Goal: Task Accomplishment & Management: Complete application form

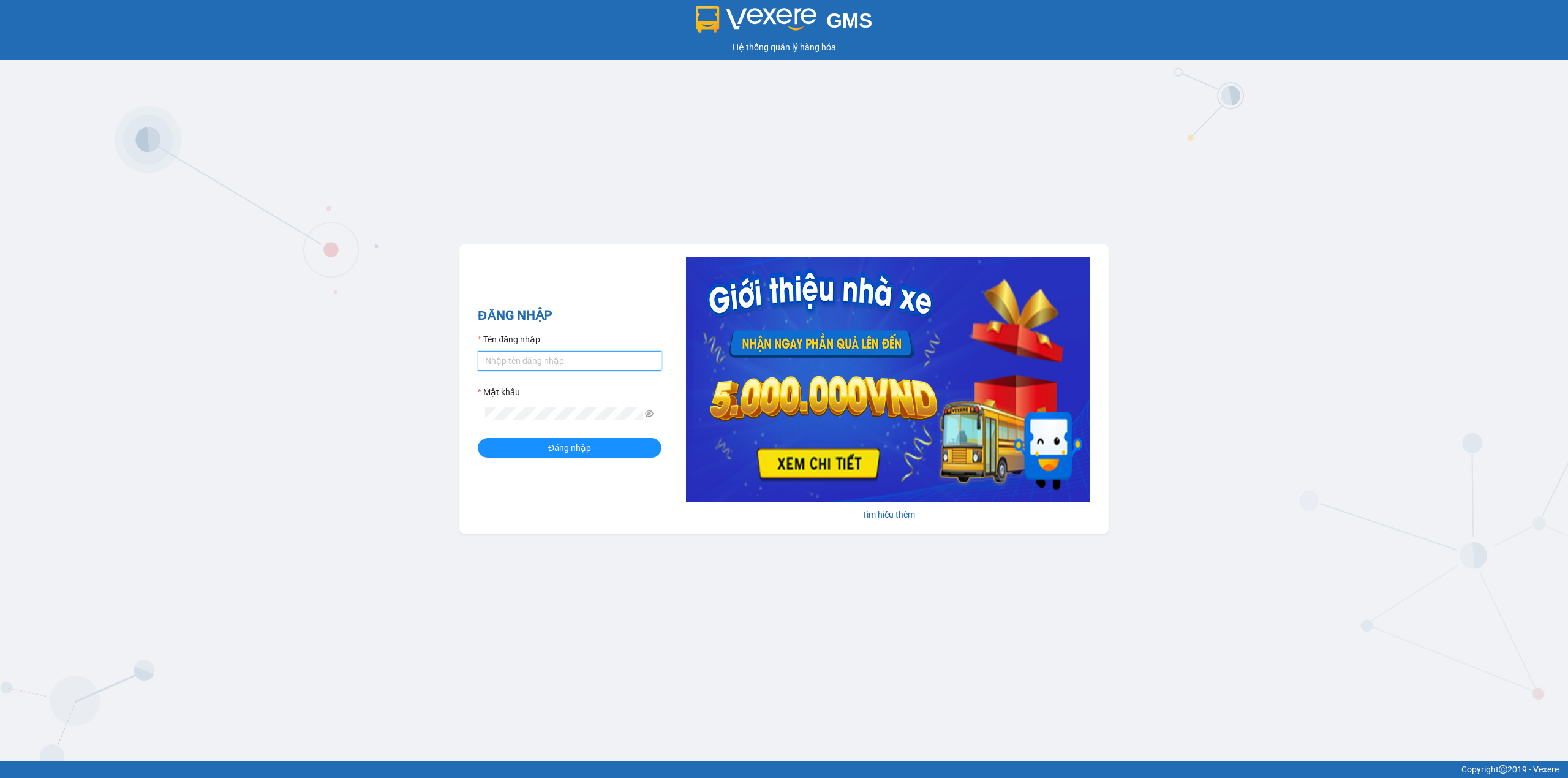
click at [554, 356] on input "Tên đăng nhập" at bounding box center [570, 361] width 184 height 20
type input "cnn4h2.[PERSON_NAME]"
click at [478, 438] on button "Đăng nhập" at bounding box center [570, 448] width 184 height 20
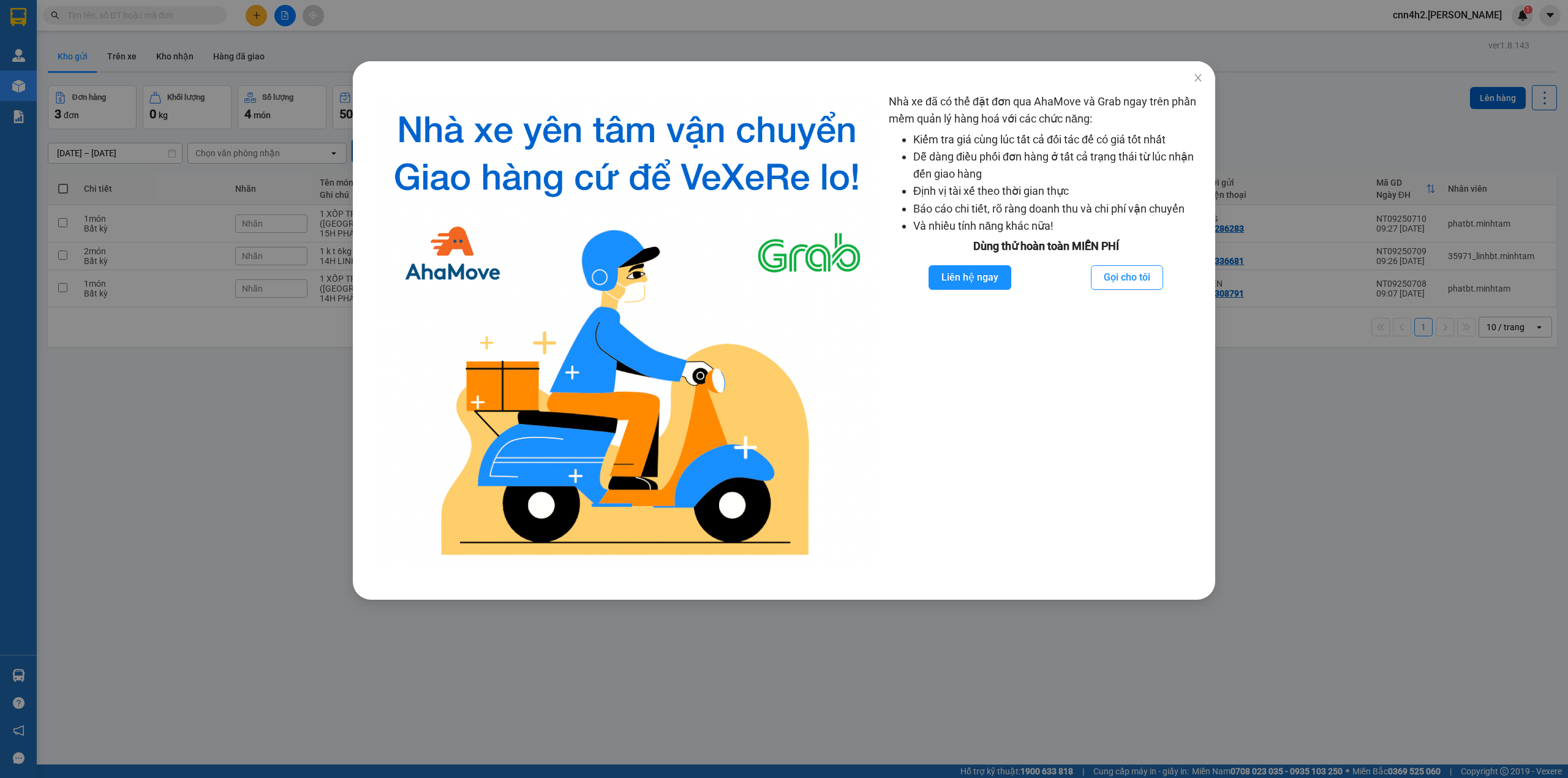
click at [63, 390] on div "Nhà xe đã có thể đặt đơn qua AhaMove và Grab ngay trên phần mềm quản lý hàng ho…" at bounding box center [784, 389] width 1568 height 778
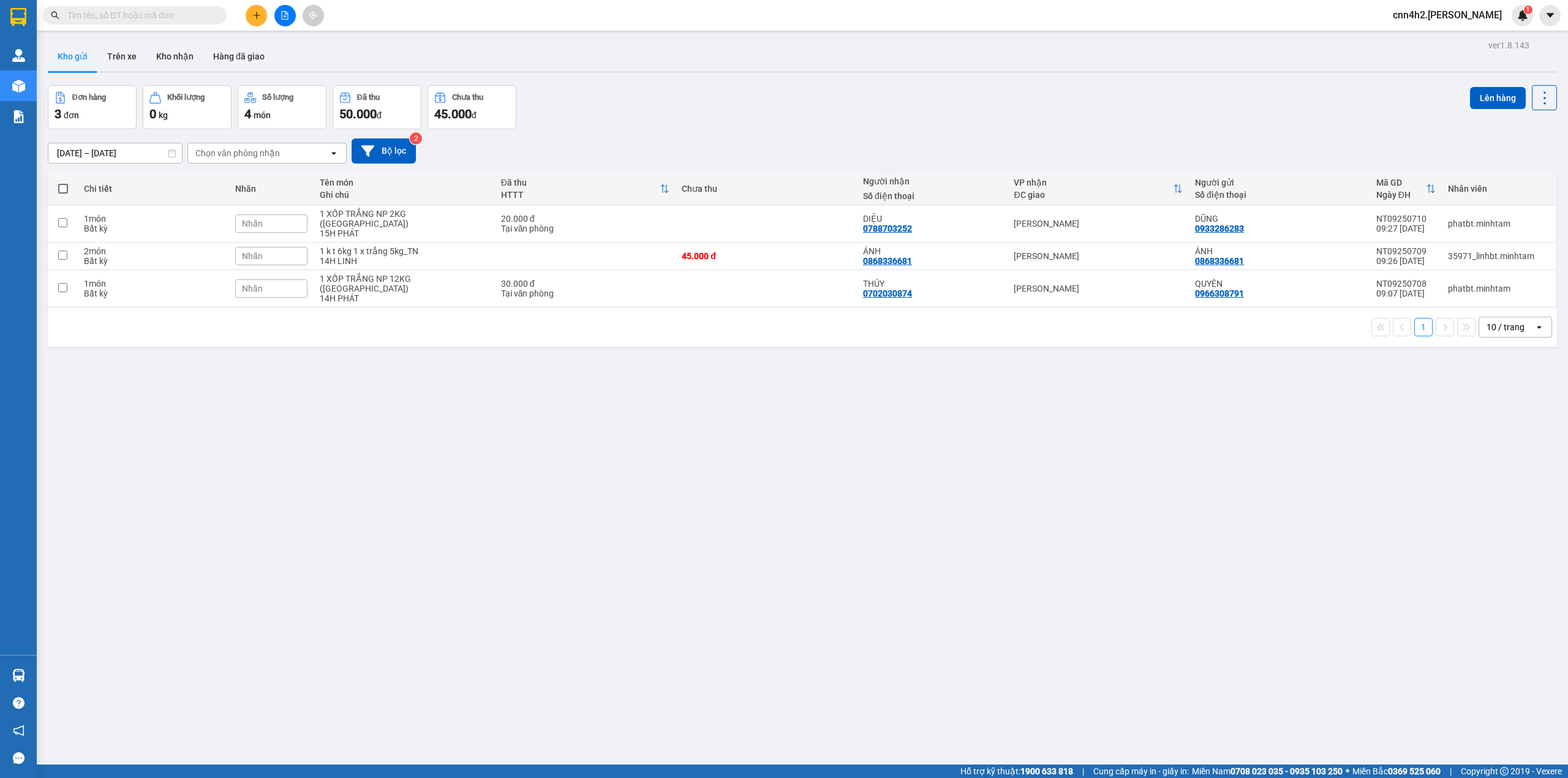
click at [196, 7] on span at bounding box center [135, 15] width 184 height 18
click at [196, 10] on input "text" at bounding box center [139, 15] width 145 height 14
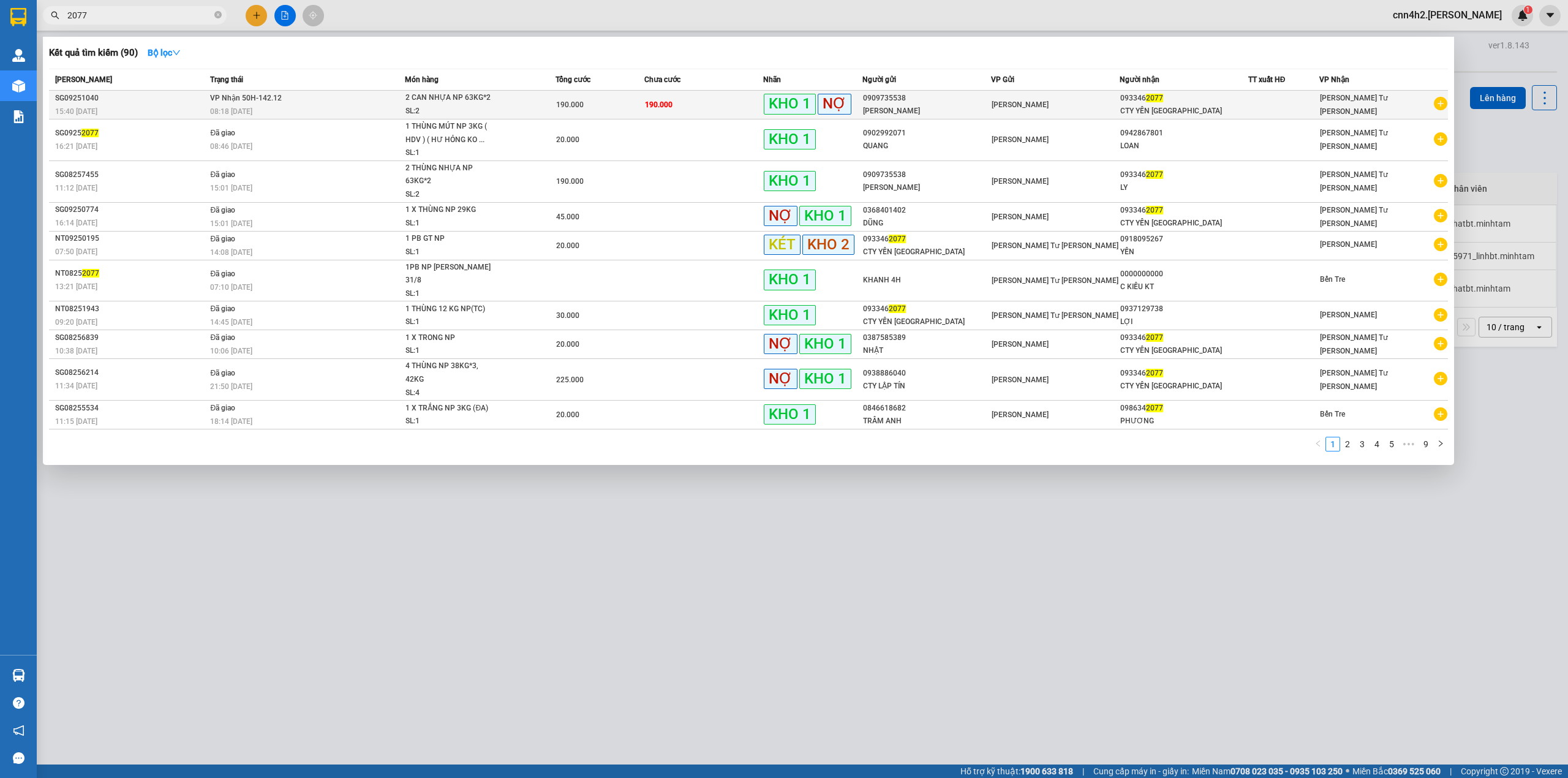
type input "2077"
click at [589, 105] on div "190.000" at bounding box center [600, 105] width 87 height 14
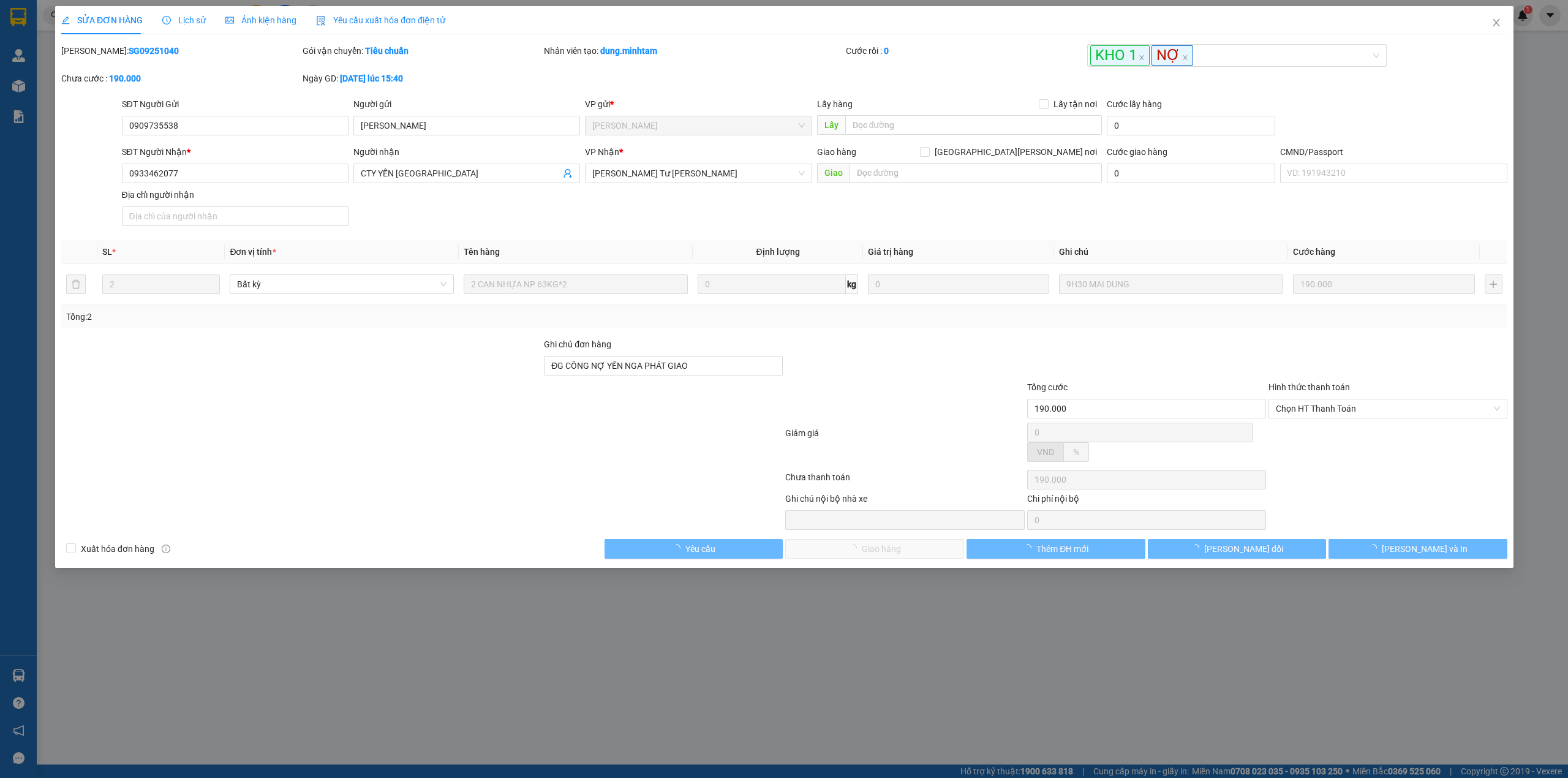
type input "0909735538"
type input "[PERSON_NAME]"
type input "0933462077"
type input "CTY YẾN [GEOGRAPHIC_DATA]"
type input "ĐG CÔNG NỢ YẾN NGA PHÁT GIAO"
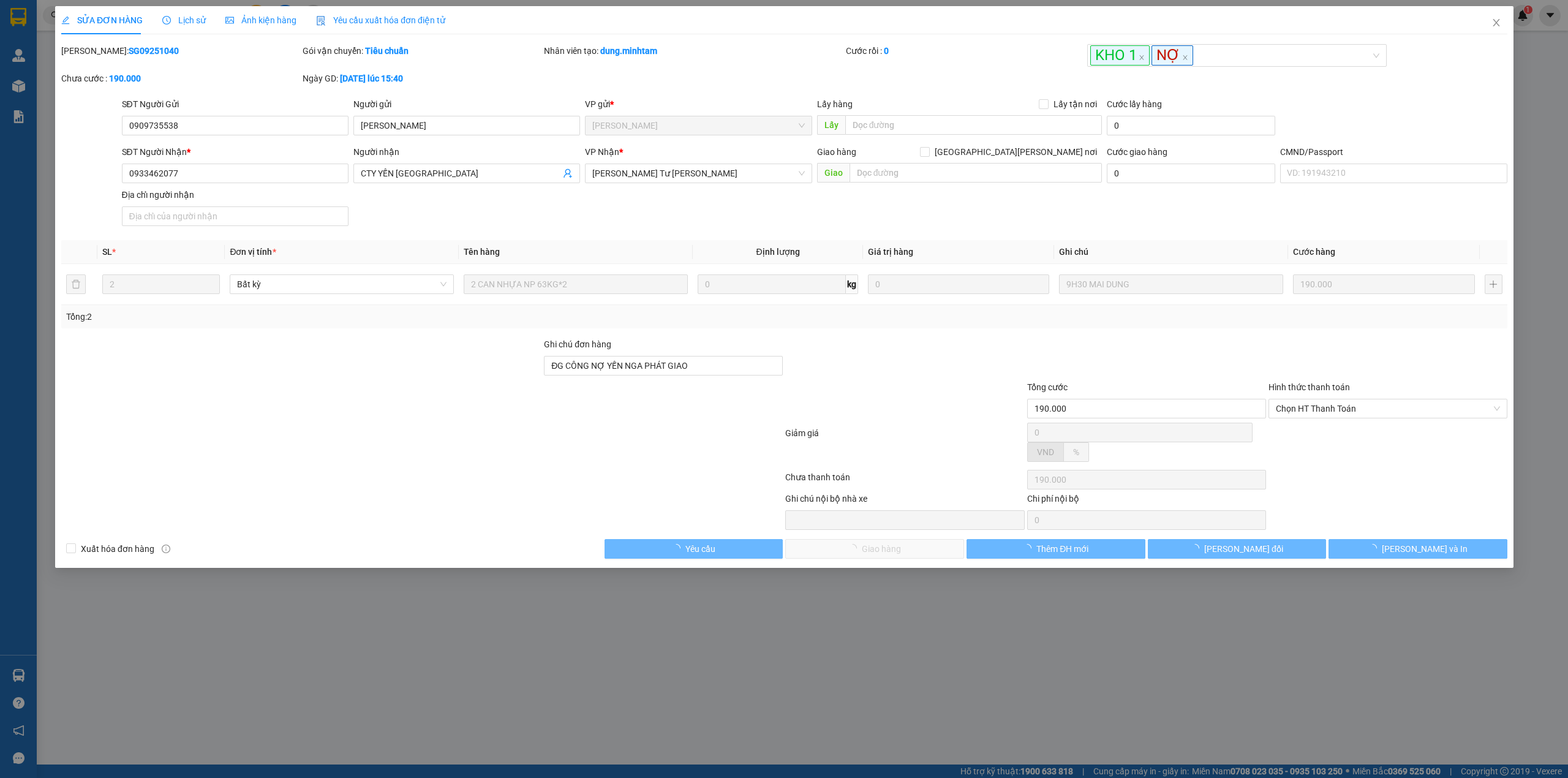
type input "190.000"
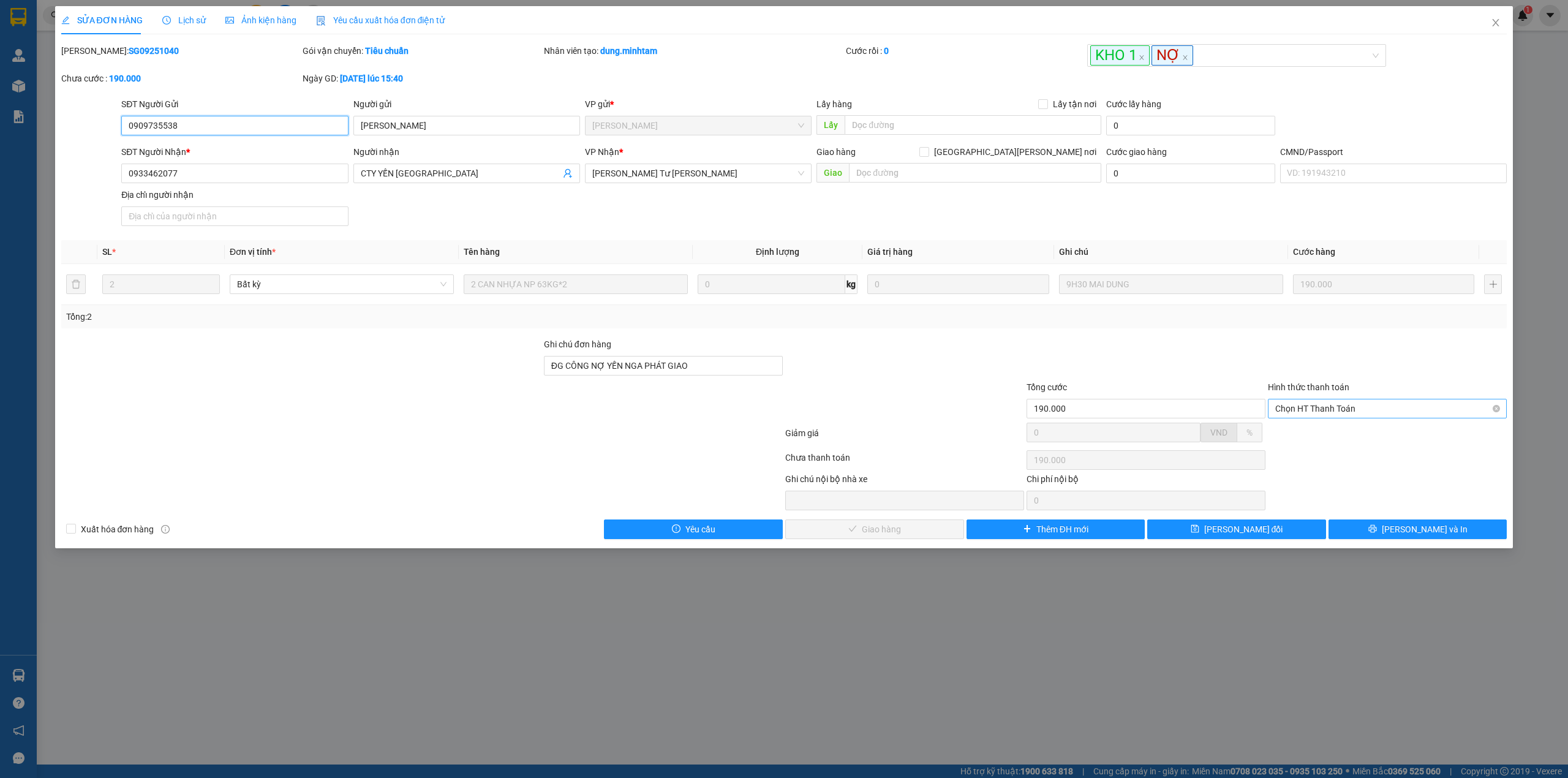
click at [1350, 408] on span "Chọn HT Thanh Toán" at bounding box center [1387, 408] width 225 height 18
click at [1335, 437] on div "Tại văn phòng" at bounding box center [1387, 435] width 225 height 14
type input "0"
click at [888, 525] on button "[PERSON_NAME] và [PERSON_NAME] hàng" at bounding box center [874, 529] width 179 height 20
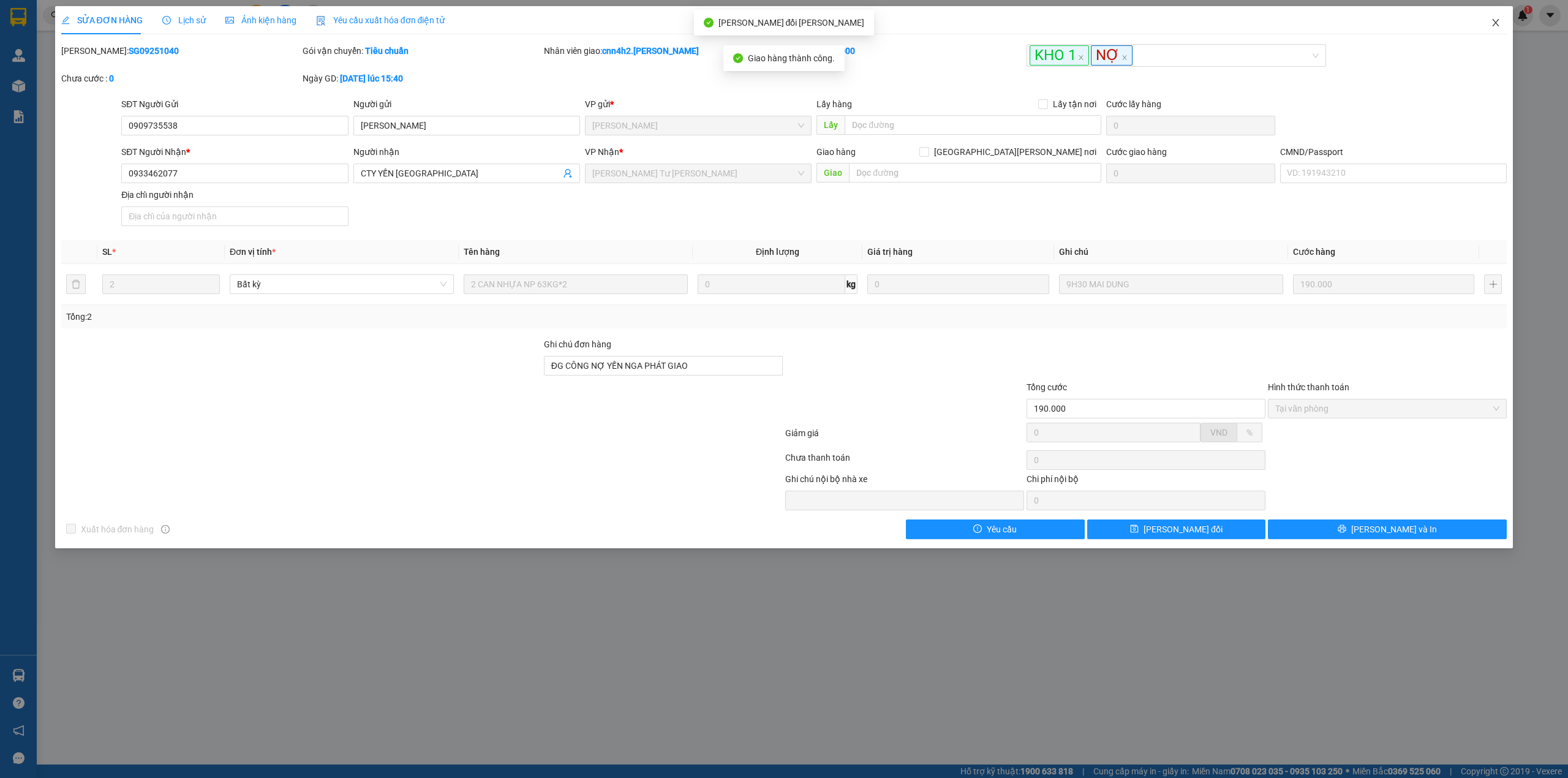
click at [1493, 25] on icon "close" at bounding box center [1495, 23] width 10 height 10
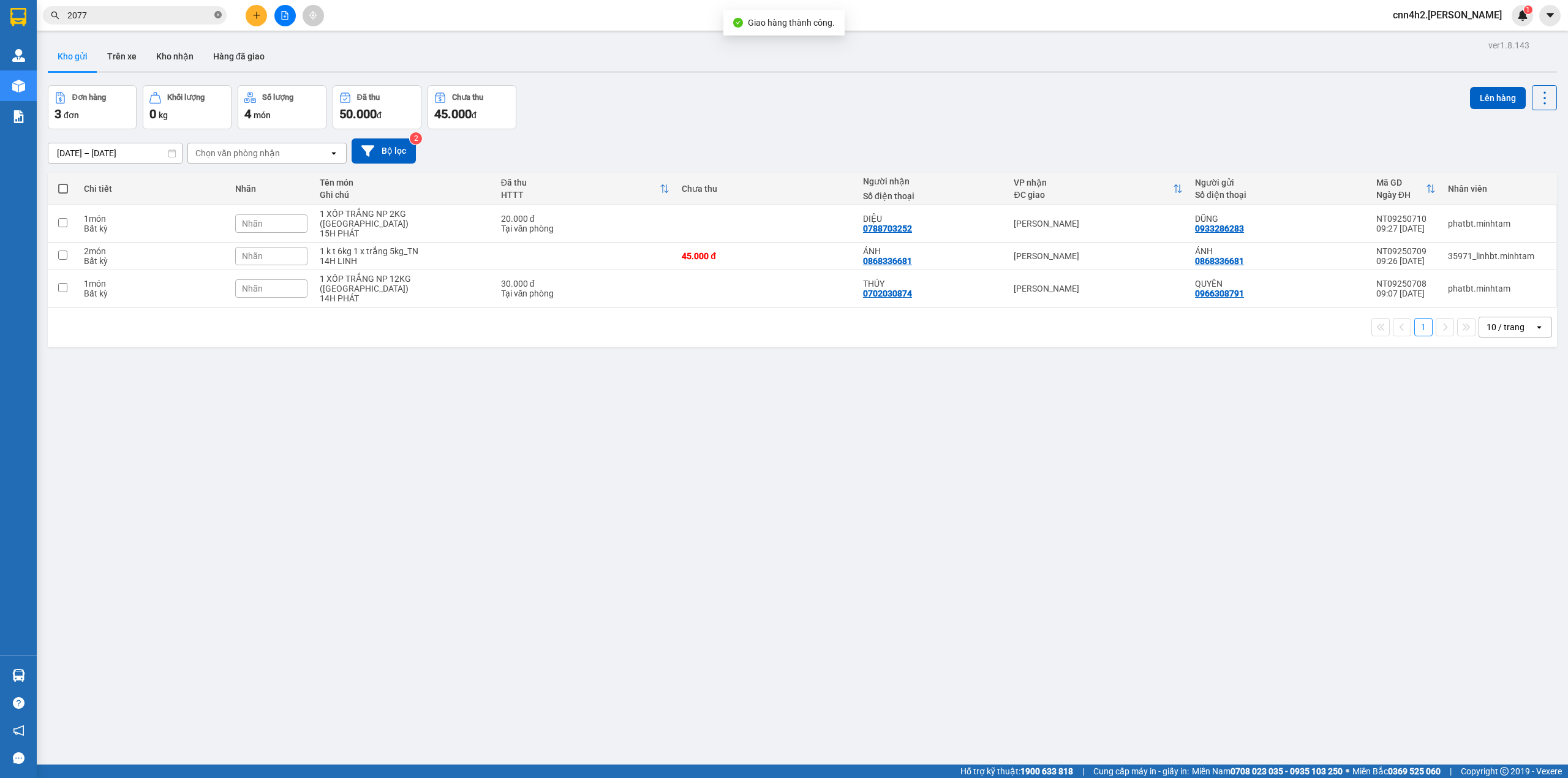
click at [219, 15] on icon "close-circle" at bounding box center [218, 15] width 7 height 7
click at [1471, 17] on span "cnn4h2.[PERSON_NAME]" at bounding box center [1448, 15] width 129 height 15
click at [1459, 40] on span "Đăng xuất" at bounding box center [1471, 37] width 67 height 14
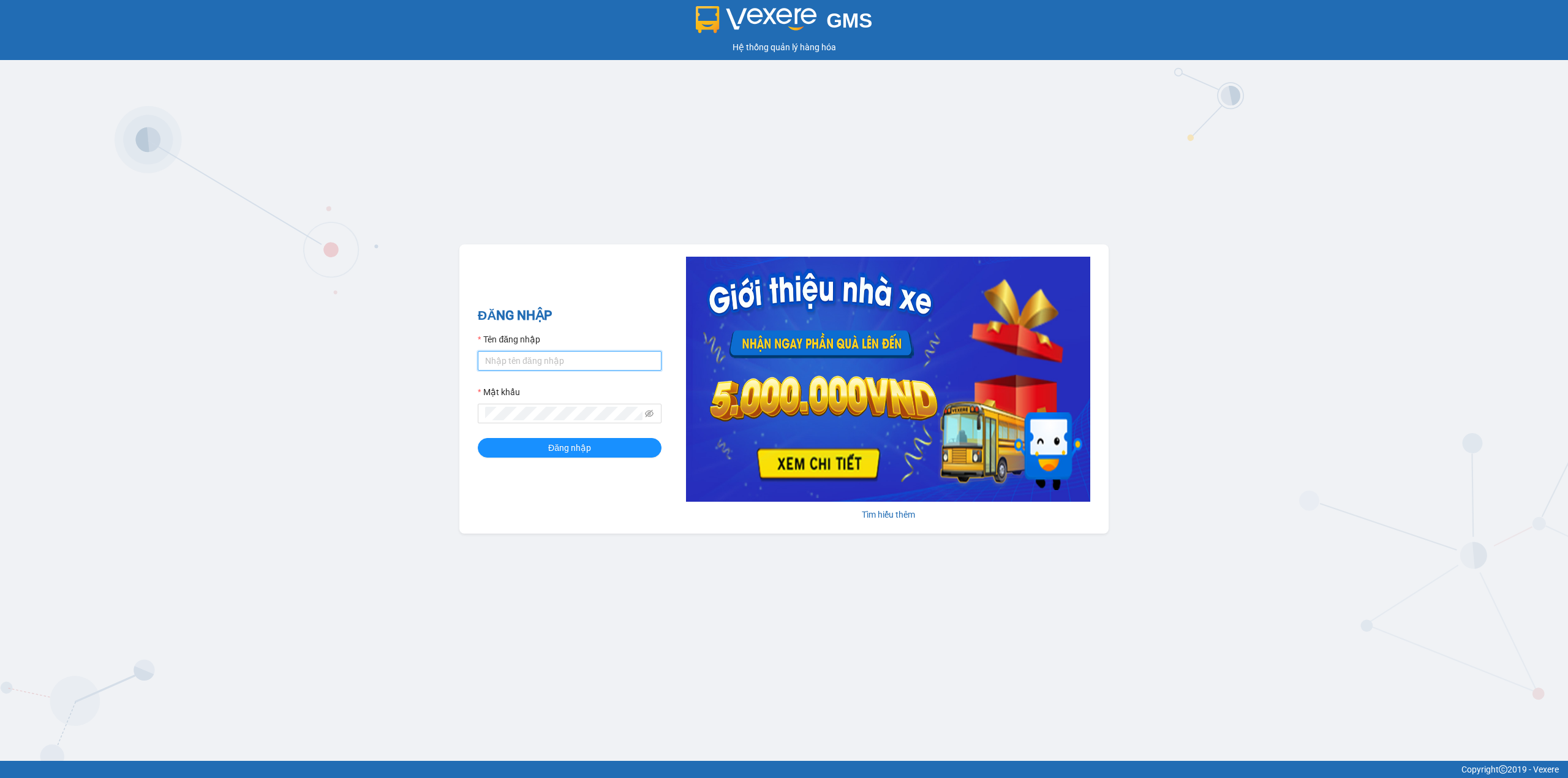
click at [504, 351] on input "Tên đăng nhập" at bounding box center [570, 361] width 184 height 20
click at [478, 438] on button "Đăng nhập" at bounding box center [570, 448] width 184 height 20
click at [584, 359] on input "cnn4h.minhtam" at bounding box center [570, 361] width 184 height 20
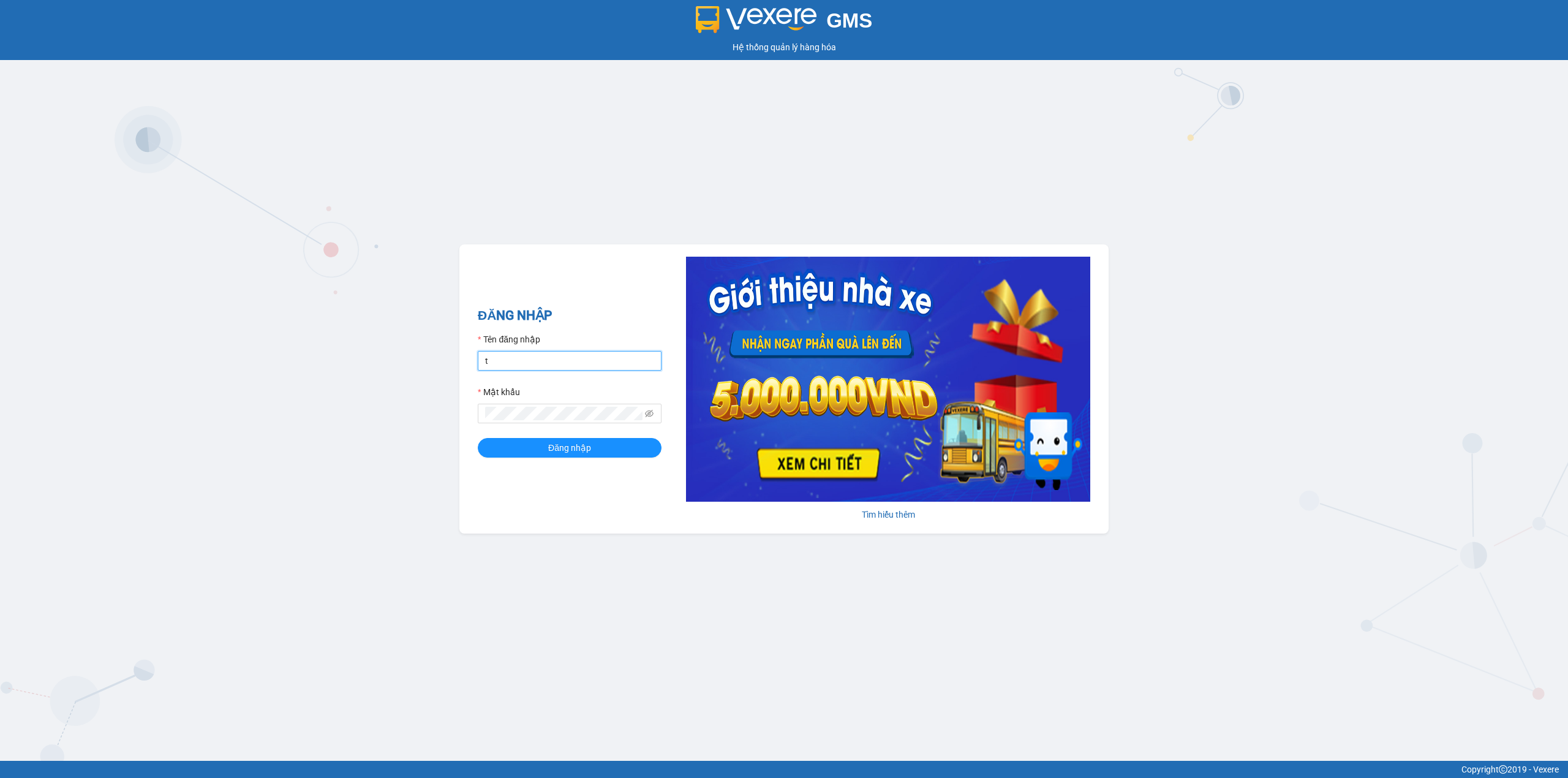
type input "trong.minhtam"
click at [553, 392] on div "Mật khẩu" at bounding box center [570, 394] width 184 height 18
click at [550, 404] on span at bounding box center [570, 414] width 184 height 20
click at [550, 405] on span at bounding box center [570, 414] width 184 height 20
click at [478, 438] on button "Đăng nhập" at bounding box center [570, 448] width 184 height 20
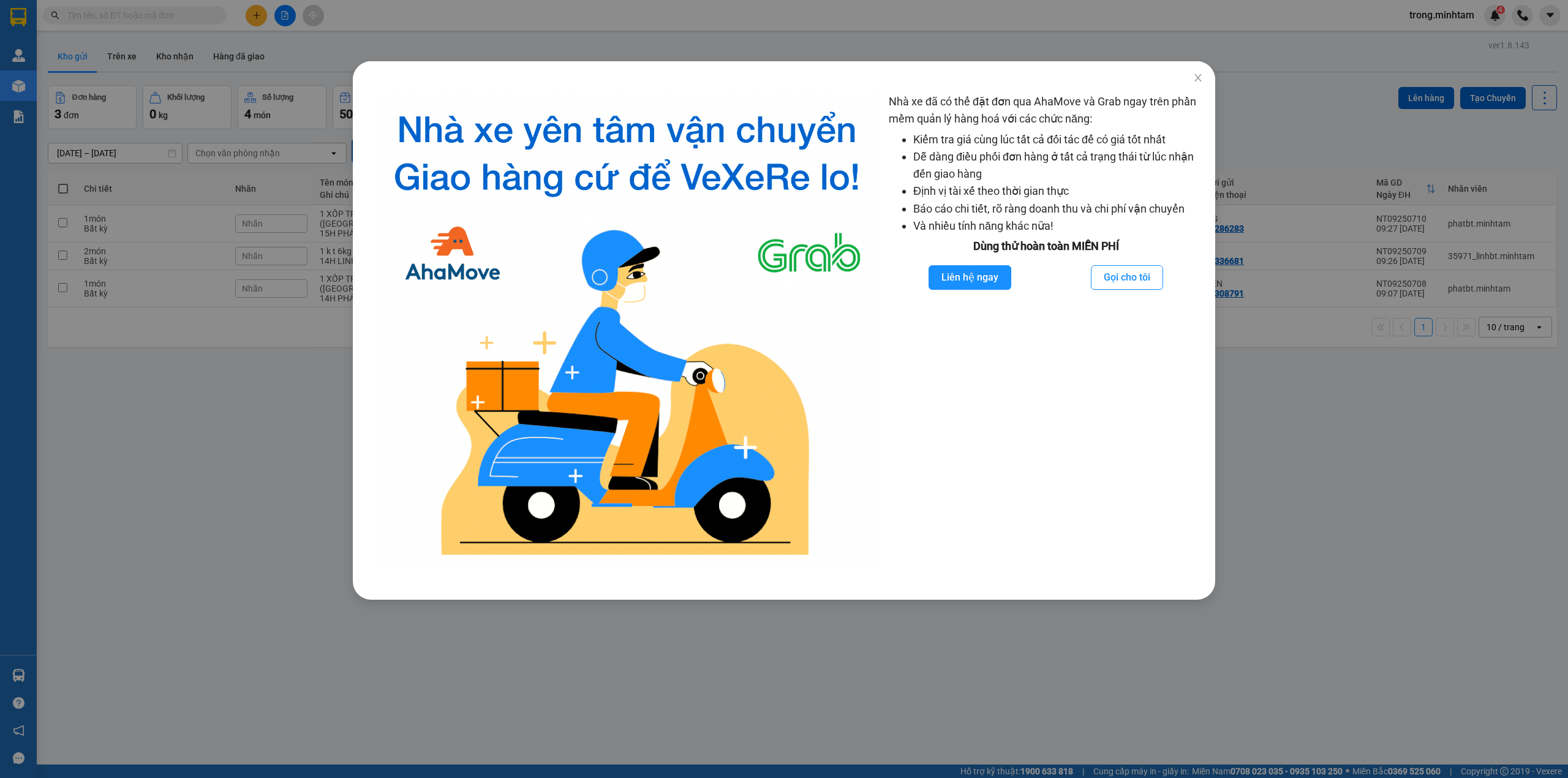
click at [290, 166] on div "Nhà xe đã có thể đặt đơn qua AhaMove và Grab ngay trên phần mềm quản lý hàng ho…" at bounding box center [784, 389] width 1568 height 778
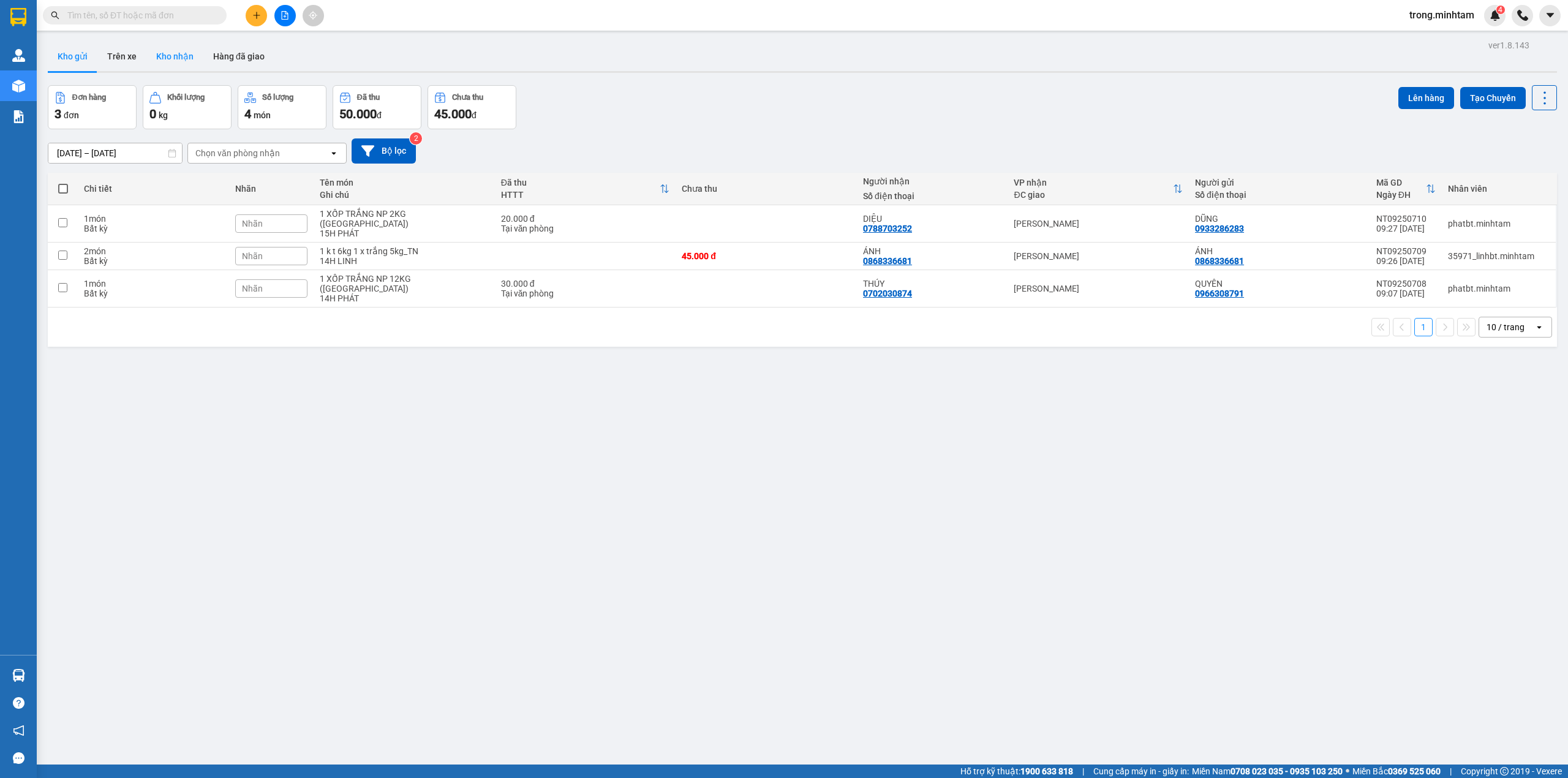
click at [187, 65] on button "Kho nhận" at bounding box center [175, 56] width 57 height 29
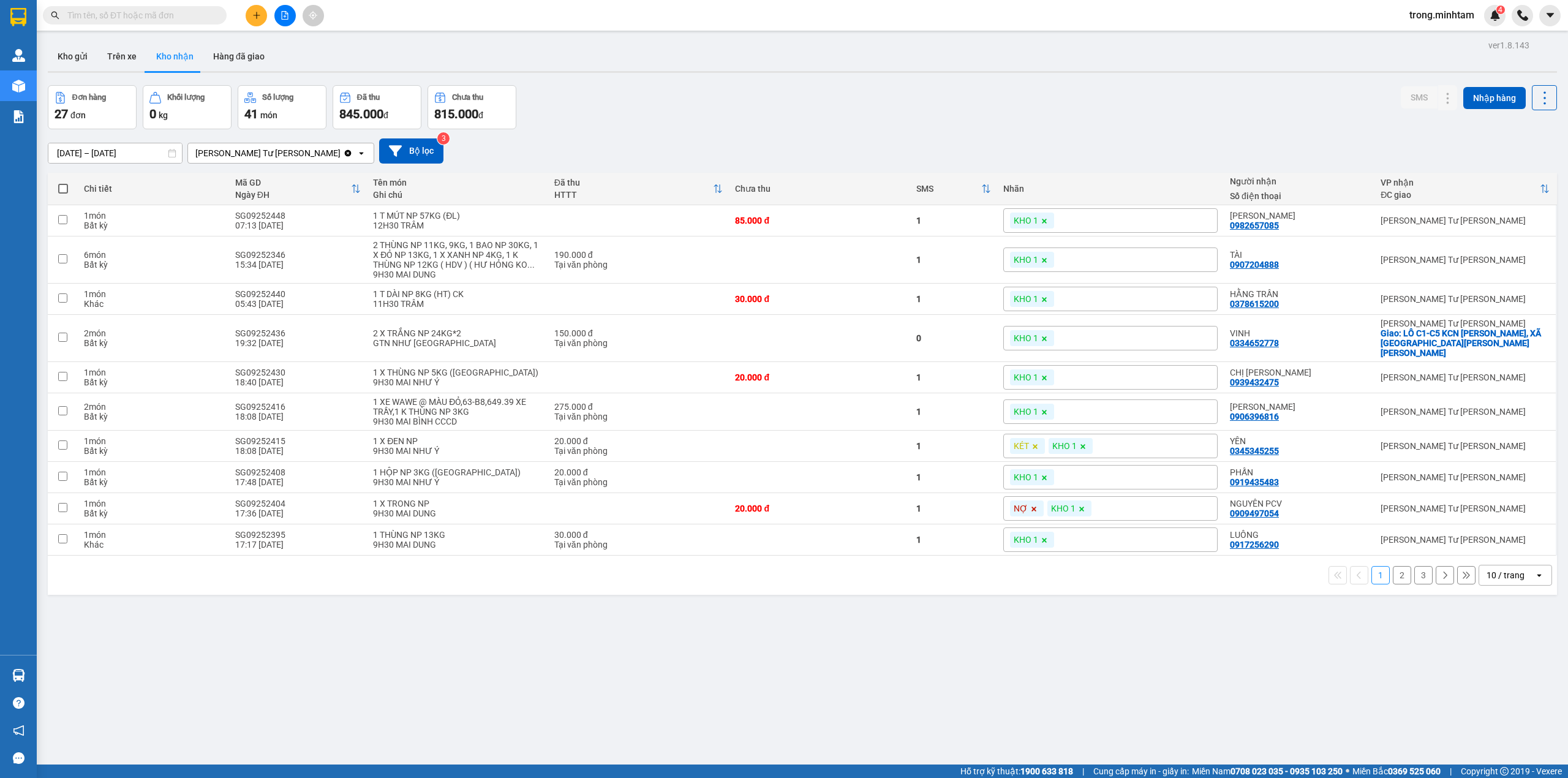
click at [1518, 568] on div "10 / trang" at bounding box center [1507, 575] width 55 height 20
click at [1507, 708] on span "100 / trang" at bounding box center [1498, 707] width 45 height 12
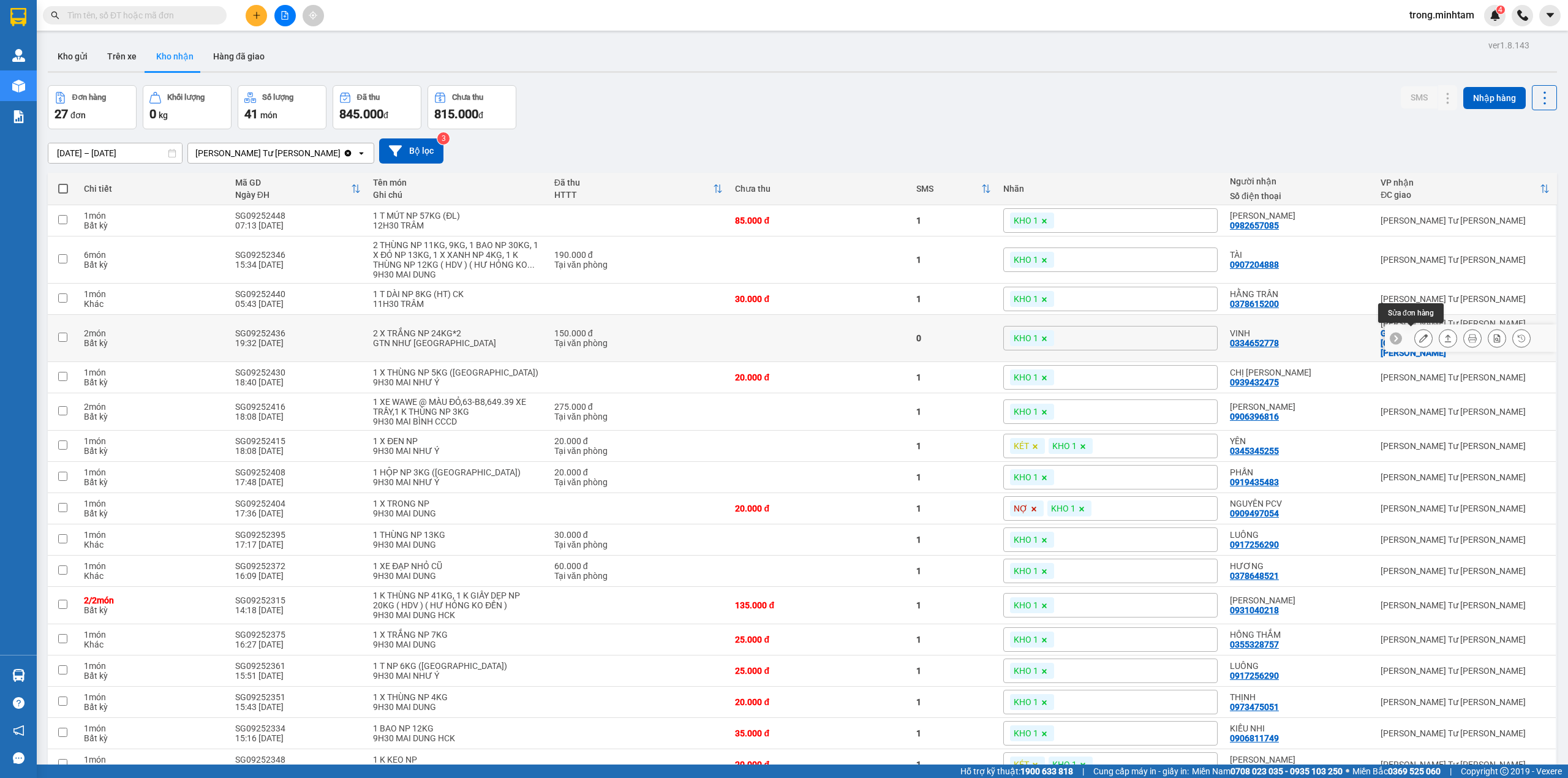
click at [1419, 339] on icon at bounding box center [1423, 337] width 8 height 8
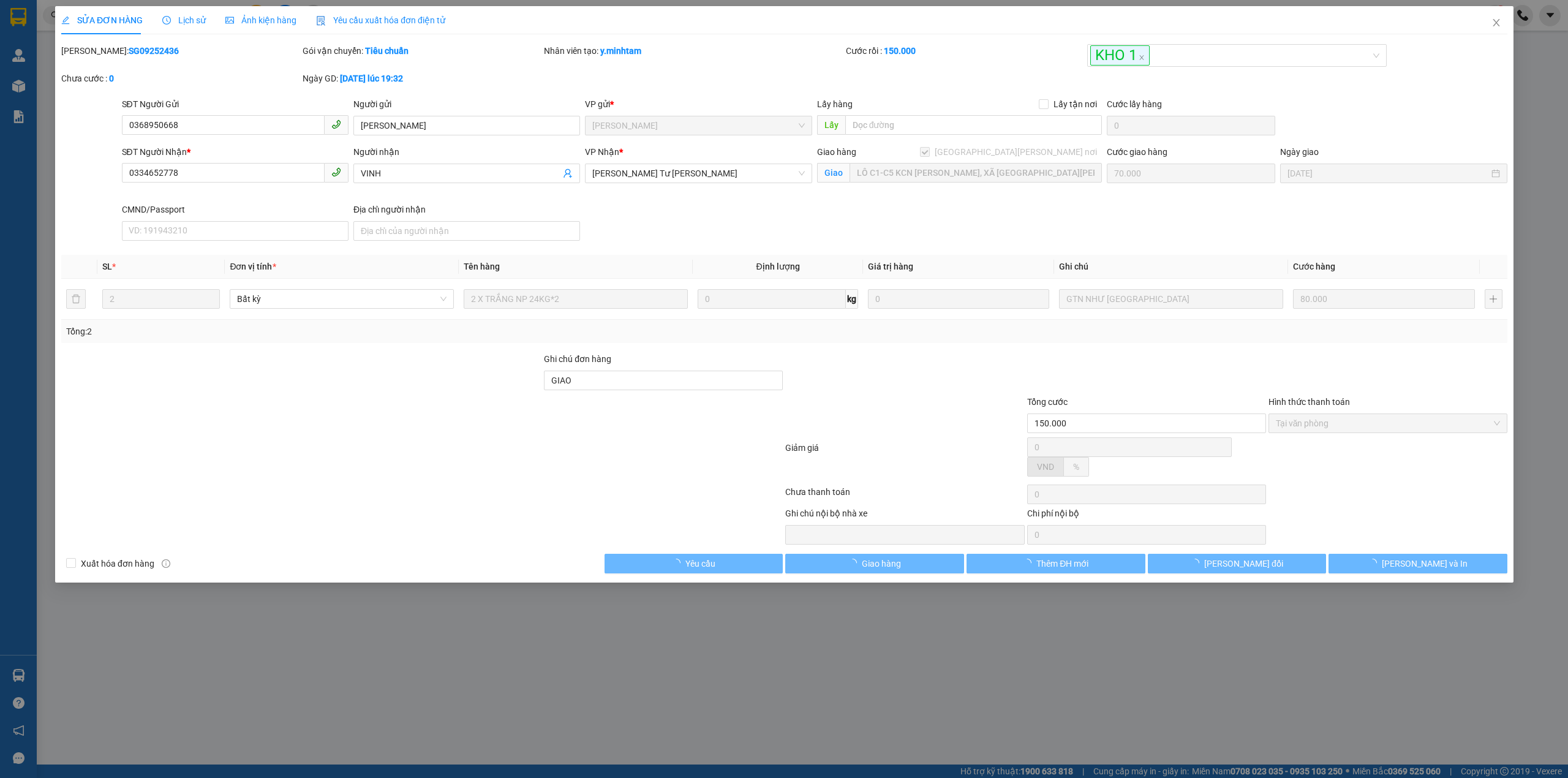
type input "0368950668"
type input "ANH SƠN"
type input "0334652778"
type input "VINH"
checkbox input "true"
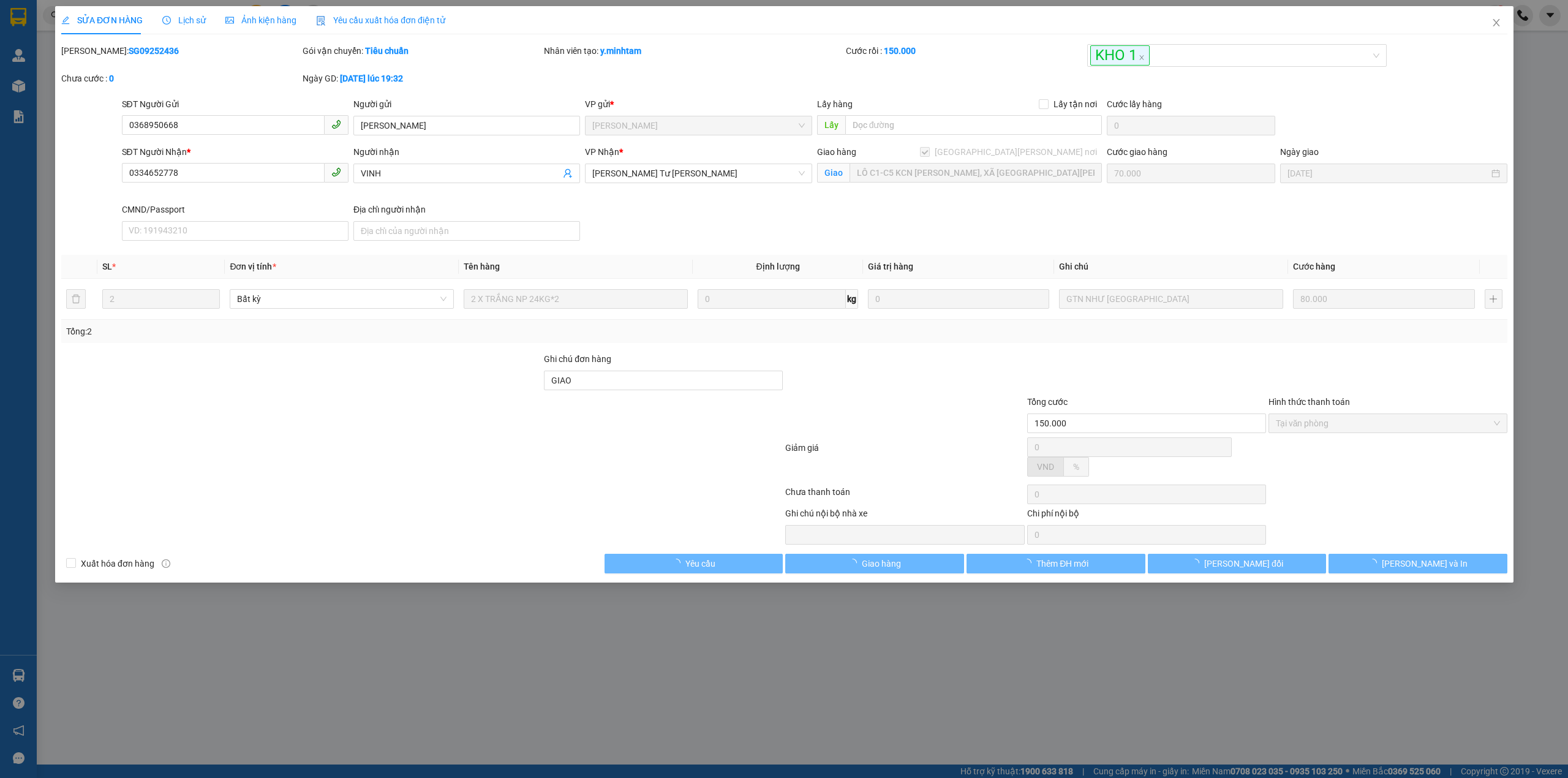
type input "LÔ C1-C5 KCN GIAO LONG, XÃ AN PHƯỚC, HUYỆN CHÂU THÀNH"
type input "GIAO"
type input "150.000"
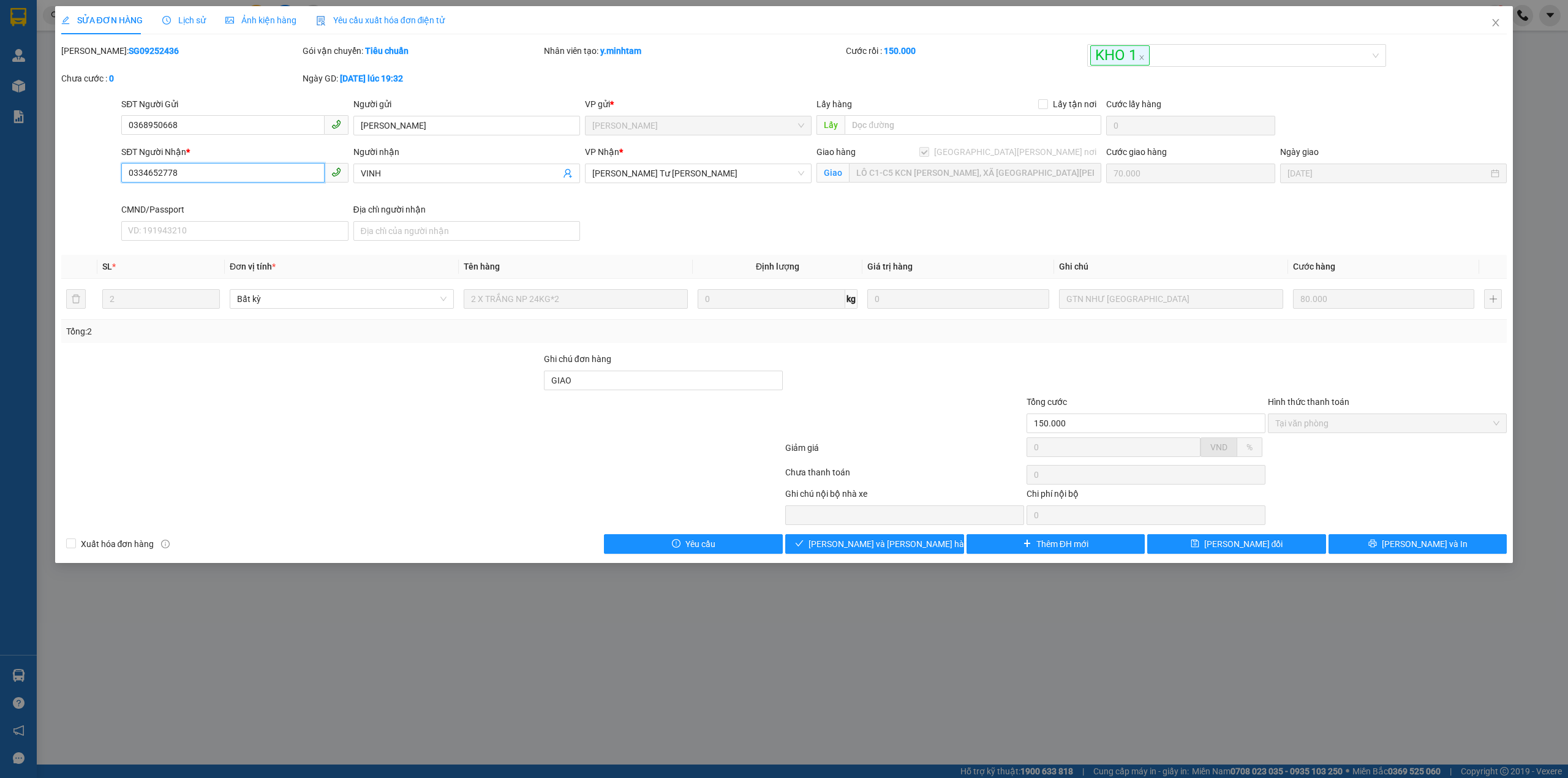
click at [262, 173] on input "0334652778" at bounding box center [222, 173] width 203 height 20
click at [1500, 20] on icon "close" at bounding box center [1495, 23] width 10 height 10
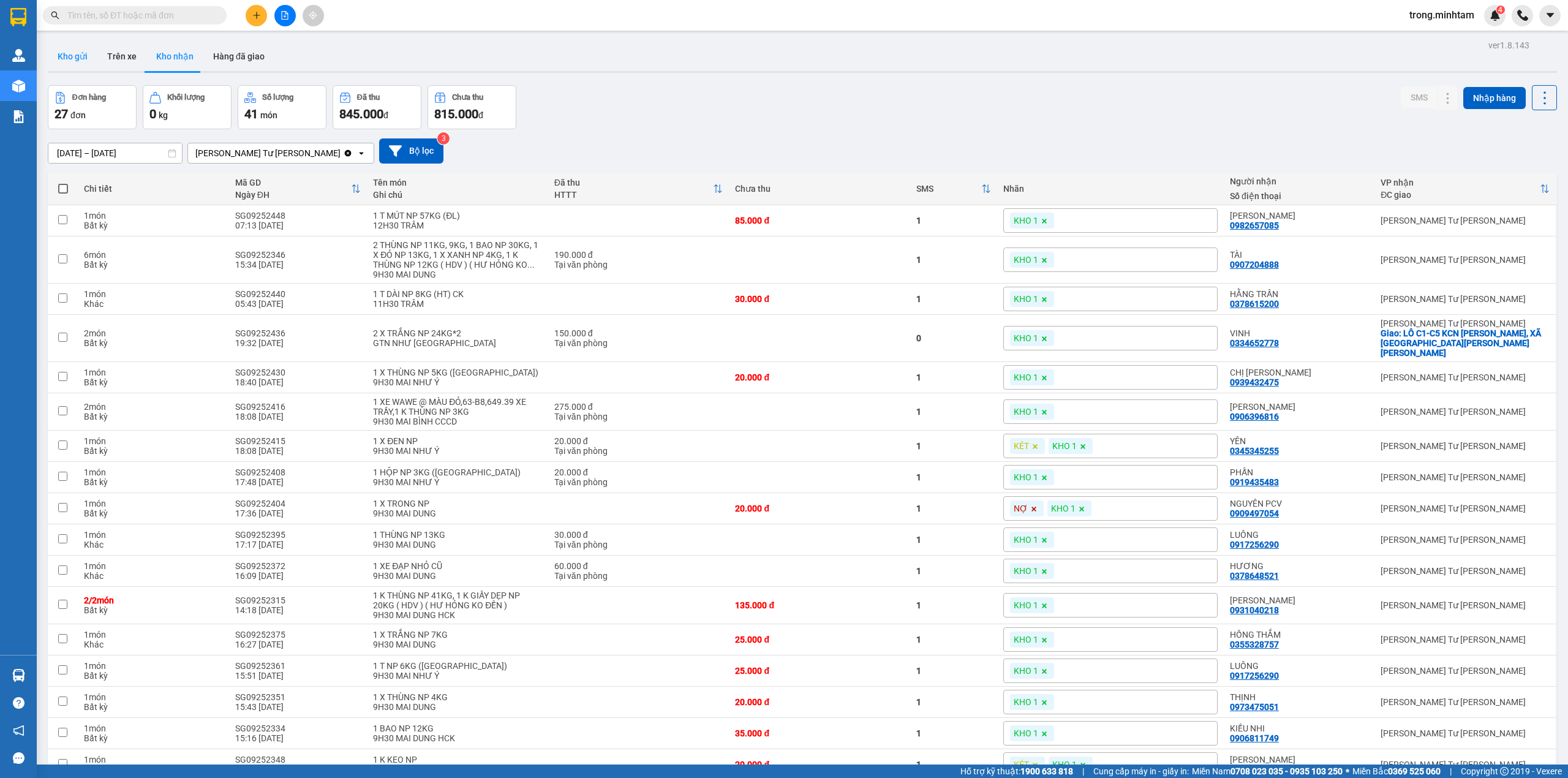
click at [68, 59] on button "Kho gửi" at bounding box center [73, 56] width 50 height 29
